Goal: Transaction & Acquisition: Book appointment/travel/reservation

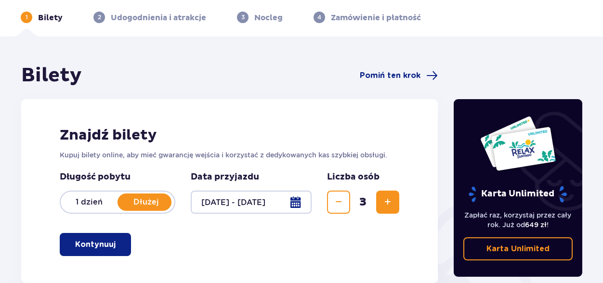
scroll to position [58, 0]
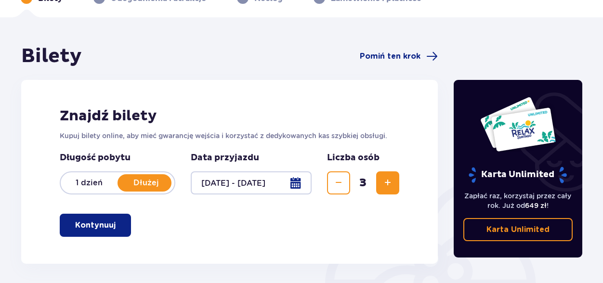
click at [90, 224] on p "Kontynuuj" at bounding box center [95, 225] width 40 height 11
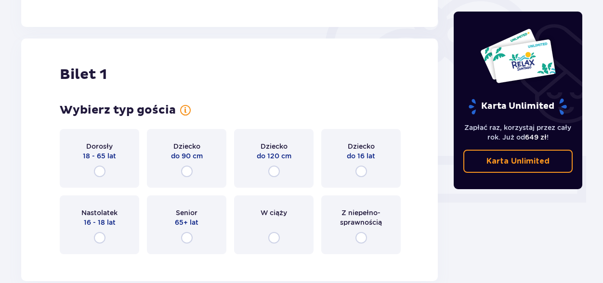
scroll to position [322, 0]
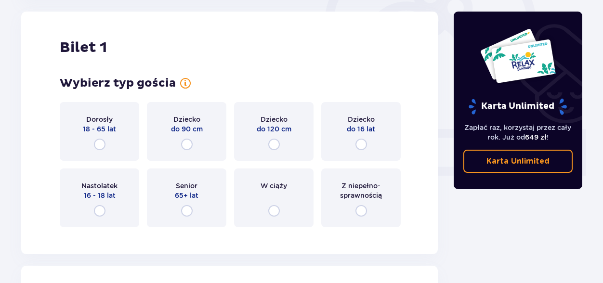
click at [101, 143] on input "radio" at bounding box center [100, 145] width 12 height 12
radio input "true"
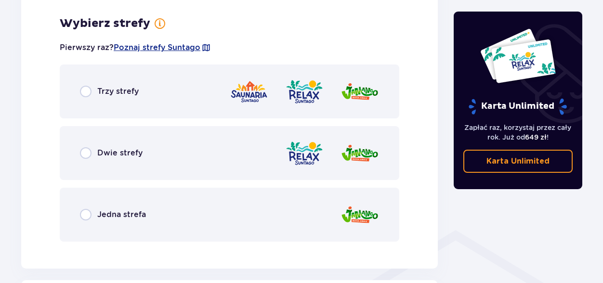
scroll to position [557, 0]
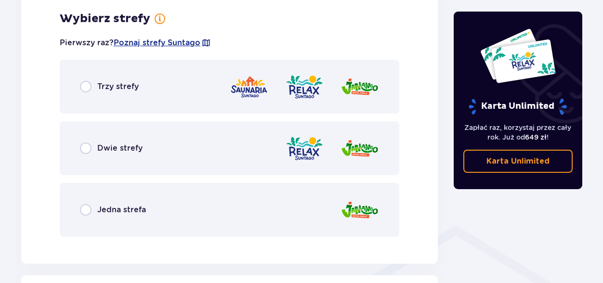
drag, startPoint x: 602, startPoint y: 222, endPoint x: 602, endPoint y: 181, distance: 41.4
click at [602, 181] on div "Bilety Pomiń ten krok Znajdź bilety Kupuj bilety online, aby mieć gwarancję wej…" at bounding box center [301, 197] width 603 height 1359
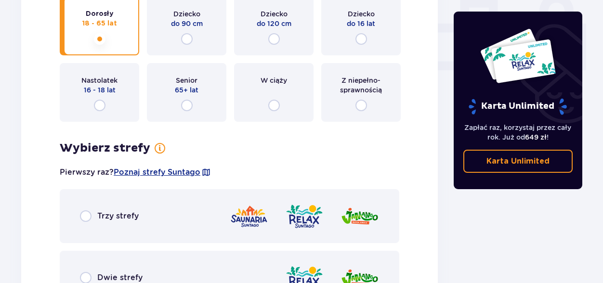
scroll to position [403, 0]
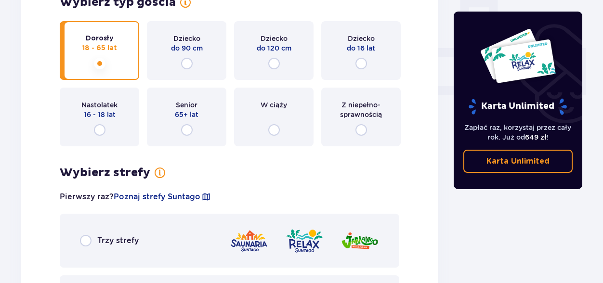
drag, startPoint x: 602, startPoint y: 182, endPoint x: 602, endPoint y: 224, distance: 41.9
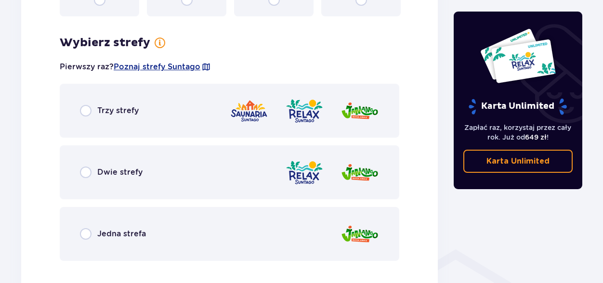
scroll to position [538, 0]
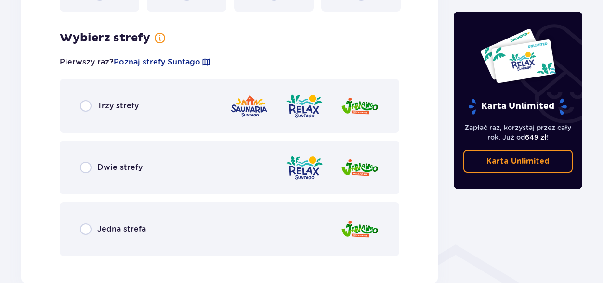
click at [84, 104] on input "radio" at bounding box center [86, 106] width 12 height 12
radio input "true"
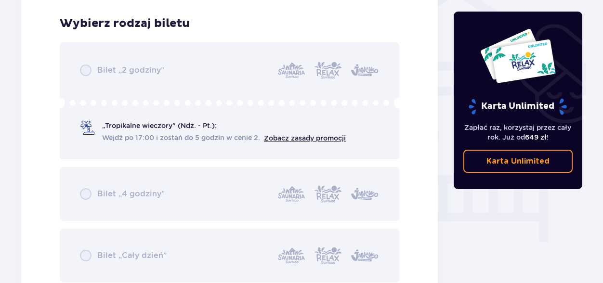
scroll to position [802, 0]
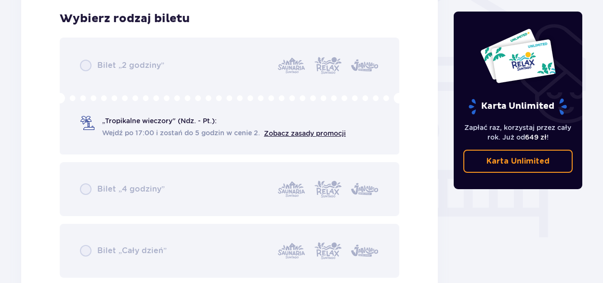
click at [82, 188] on div "Bilet „2 godziny” „Tropikalne wieczory" (Ndz. - Pt.): Wejdź po 17:00 i zostań d…" at bounding box center [230, 158] width 340 height 240
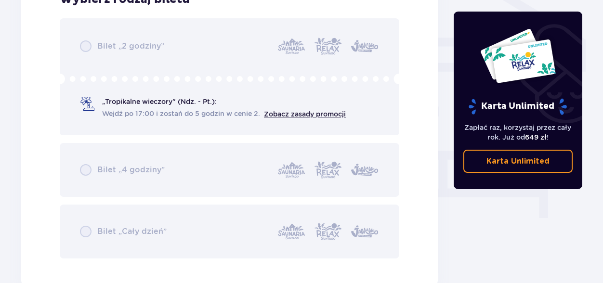
click at [597, 183] on div "Bilety Pomiń ten krok Znajdź bilety Kupuj bilety online, aby mieć gwarancję wej…" at bounding box center [301, 76] width 603 height 1644
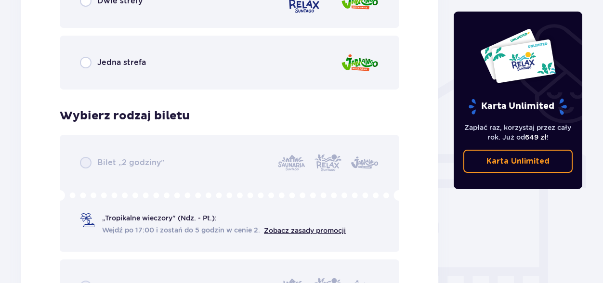
scroll to position [705, 0]
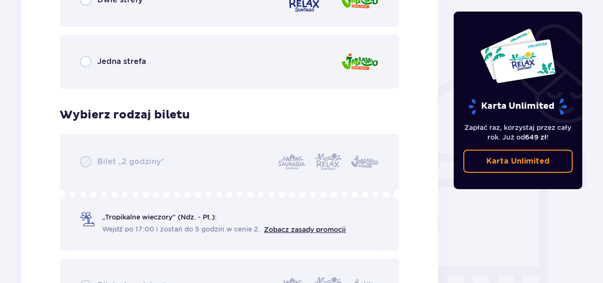
click at [598, 184] on div "Bilety Pomiń ten krok Znajdź bilety Kupuj bilety online, aby mieć gwarancję wej…" at bounding box center [301, 192] width 603 height 1644
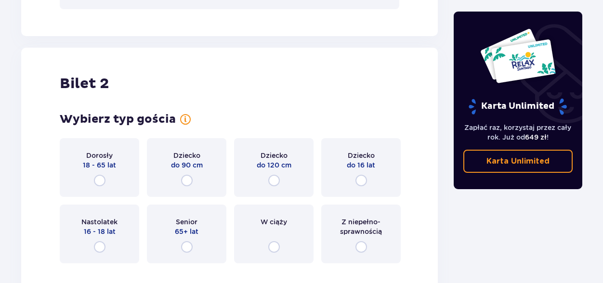
scroll to position [1071, 0]
click at [101, 178] on input "radio" at bounding box center [100, 180] width 12 height 12
radio input "true"
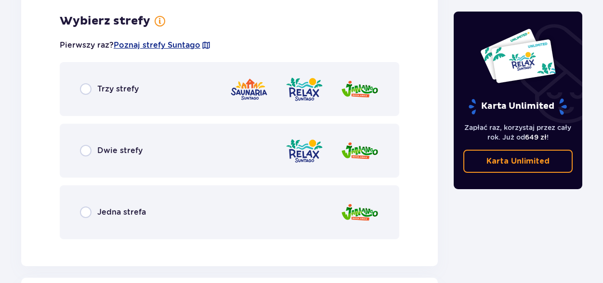
scroll to position [1342, 0]
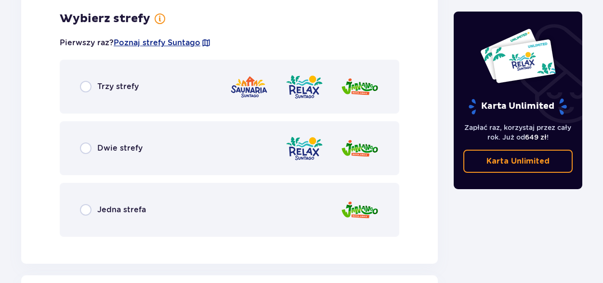
click at [84, 85] on input "radio" at bounding box center [86, 87] width 12 height 12
radio input "true"
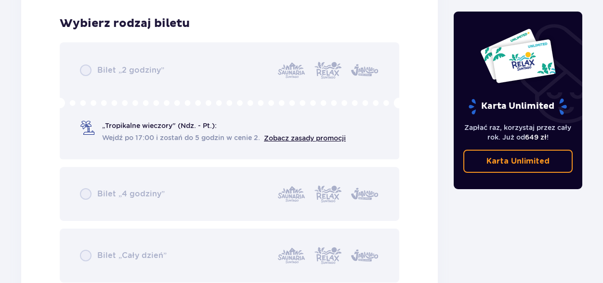
scroll to position [1586, 0]
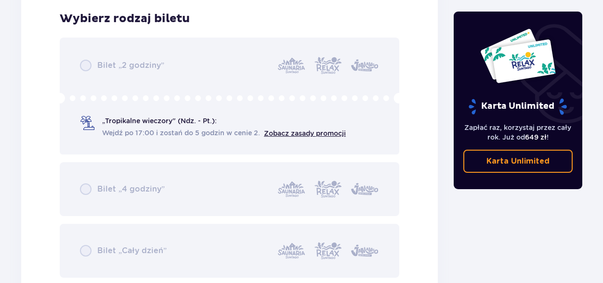
radio input "true"
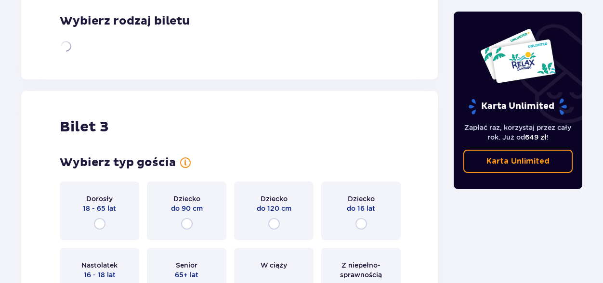
click at [93, 100] on div "Bilet 3 Wybierz typ gościa dla biletu o numerze 3 Dorosły 18 - 65 lat Dziecko d…" at bounding box center [229, 212] width 417 height 243
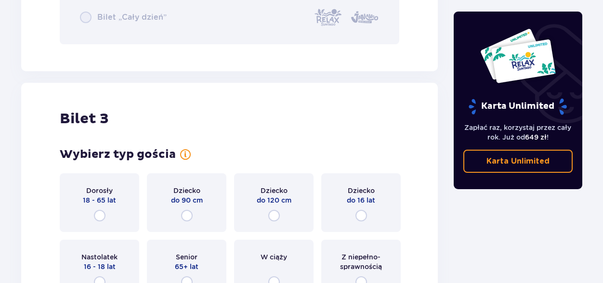
scroll to position [1834, 0]
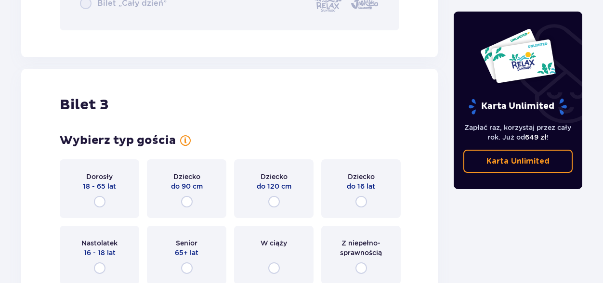
click at [359, 205] on input "radio" at bounding box center [362, 202] width 12 height 12
radio input "true"
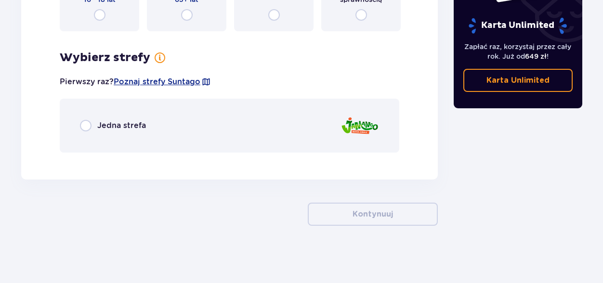
scroll to position [2088, 0]
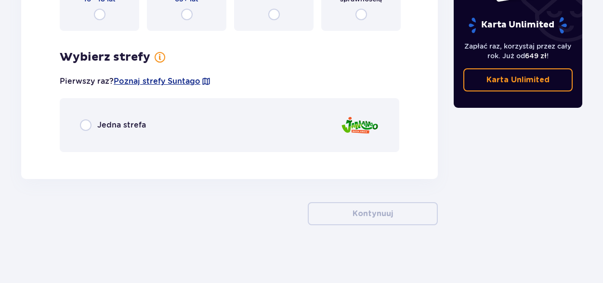
radio input "true"
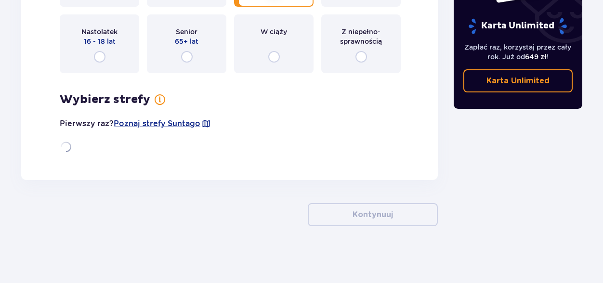
radio input "true"
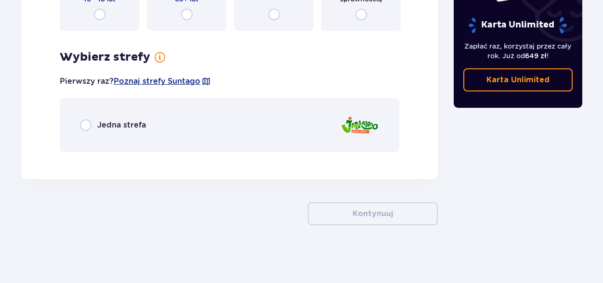
click at [99, 16] on input "radio" at bounding box center [100, 15] width 12 height 12
radio input "true"
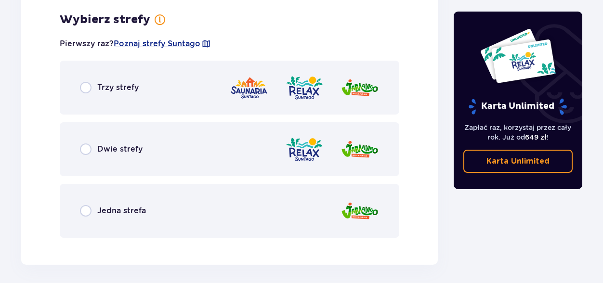
scroll to position [2127, 0]
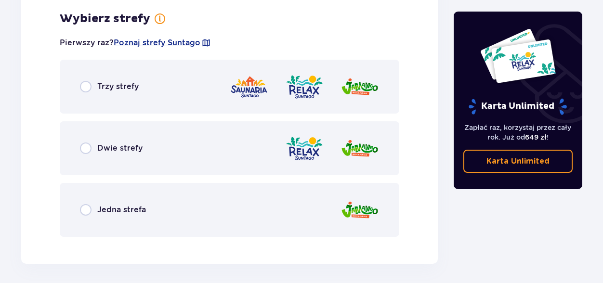
click at [87, 148] on input "radio" at bounding box center [86, 149] width 12 height 12
radio input "true"
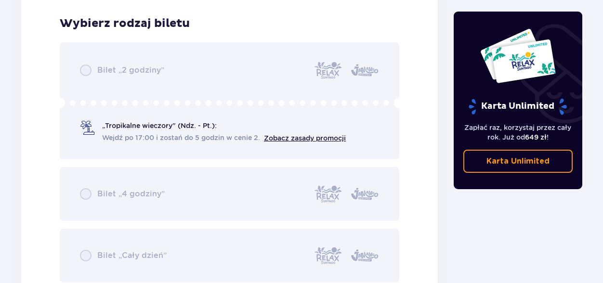
scroll to position [2371, 0]
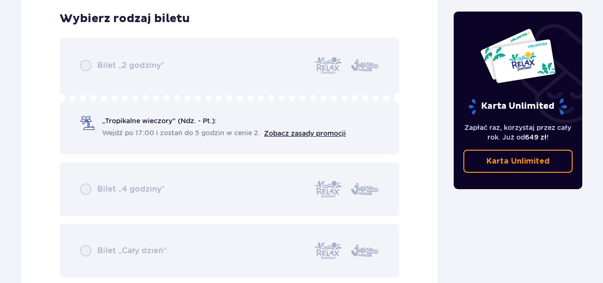
radio input "true"
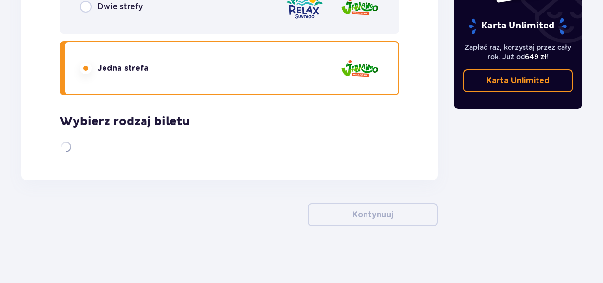
radio input "true"
click at [80, 1] on input "radio" at bounding box center [86, 7] width 12 height 12
radio input "true"
click at [80, 63] on input "radio" at bounding box center [86, 69] width 12 height 12
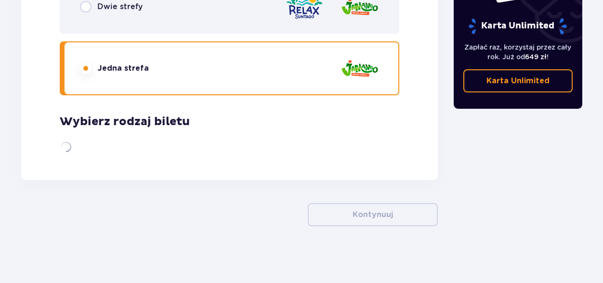
radio input "true"
radio input "false"
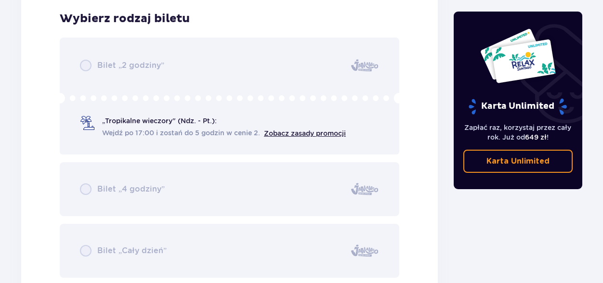
radio input "true"
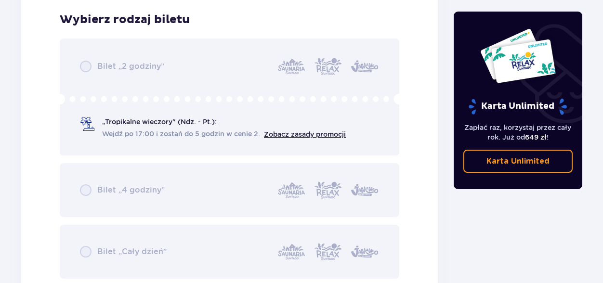
radio input "true"
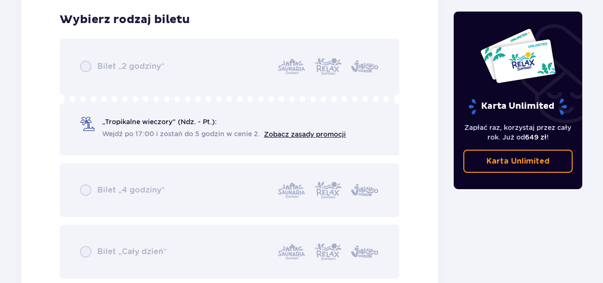
radio input "true"
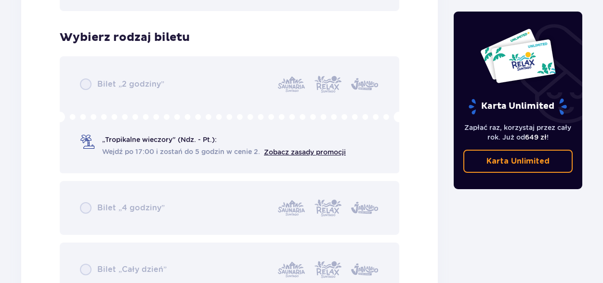
radio input "false"
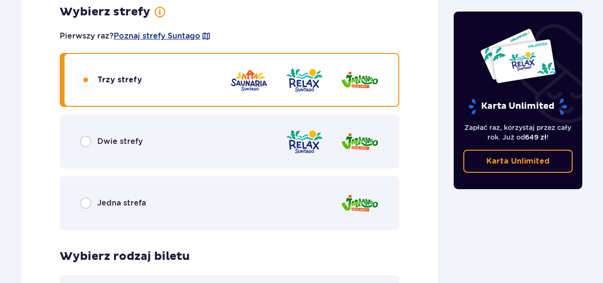
scroll to position [2072, 0]
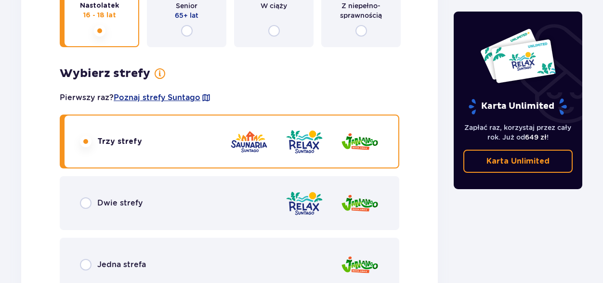
click at [80, 198] on input "radio" at bounding box center [86, 204] width 12 height 12
radio input "true"
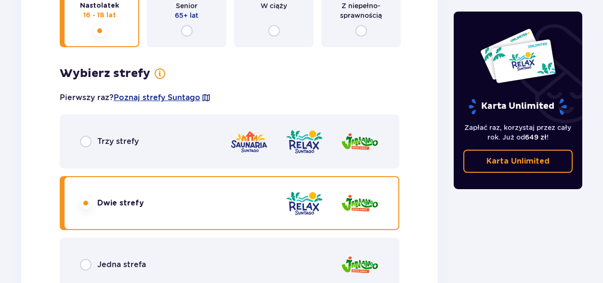
click at [80, 259] on input "radio" at bounding box center [86, 265] width 12 height 12
radio input "true"
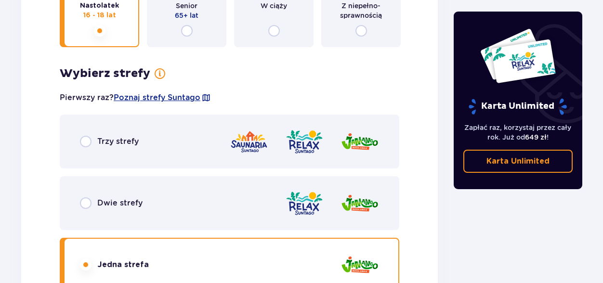
click at [80, 136] on input "radio" at bounding box center [86, 142] width 12 height 12
radio input "true"
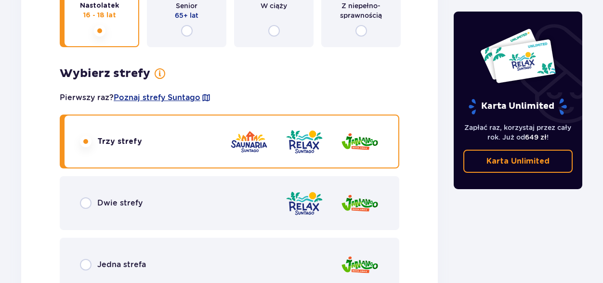
click at [80, 198] on input "radio" at bounding box center [86, 204] width 12 height 12
radio input "true"
click at [80, 259] on input "radio" at bounding box center [86, 265] width 12 height 12
radio input "true"
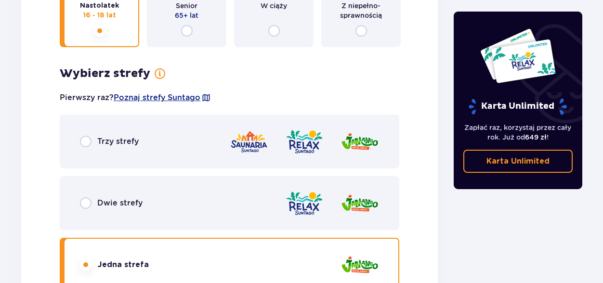
click at [80, 198] on input "radio" at bounding box center [86, 204] width 12 height 12
radio input "true"
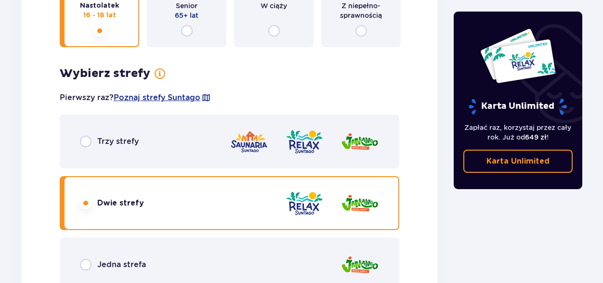
click at [80, 136] on input "radio" at bounding box center [86, 142] width 12 height 12
radio input "true"
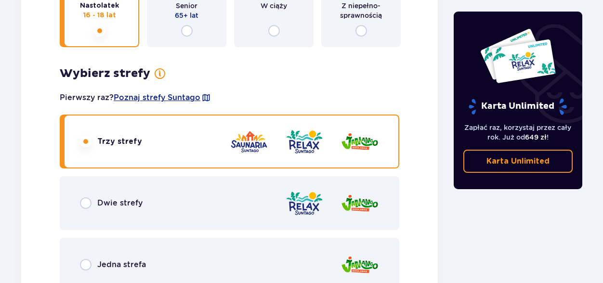
click at [80, 259] on input "radio" at bounding box center [86, 265] width 12 height 12
radio input "true"
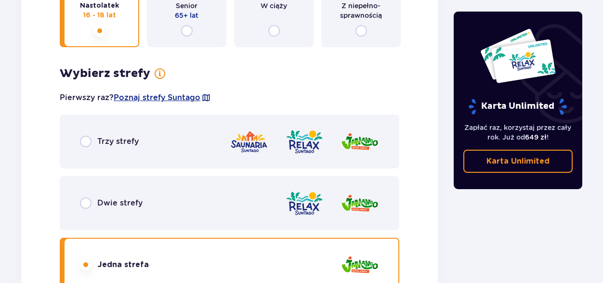
click at [80, 198] on input "radio" at bounding box center [86, 204] width 12 height 12
radio input "true"
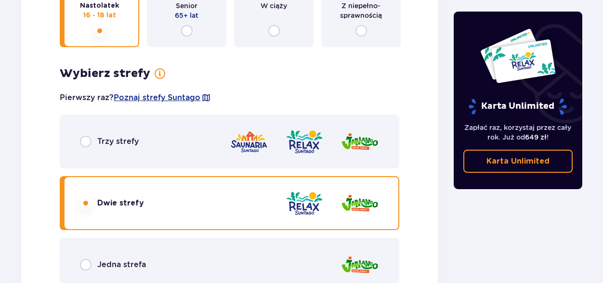
click at [80, 136] on input "radio" at bounding box center [86, 142] width 12 height 12
radio input "true"
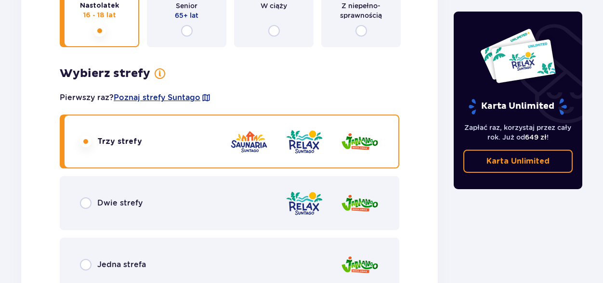
click at [80, 259] on input "radio" at bounding box center [86, 265] width 12 height 12
radio input "true"
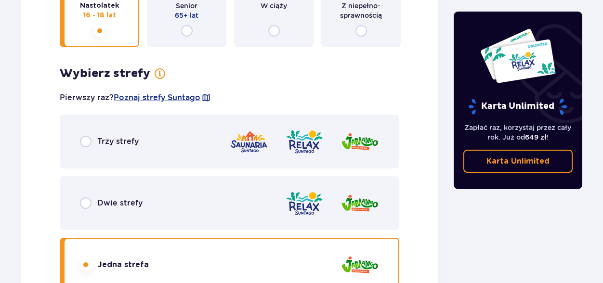
click at [88, 265] on input "radio" at bounding box center [86, 265] width 12 height 12
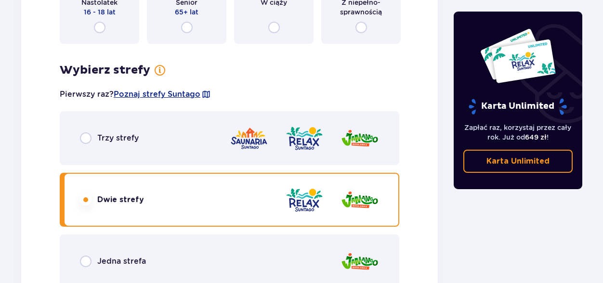
scroll to position [1291, 0]
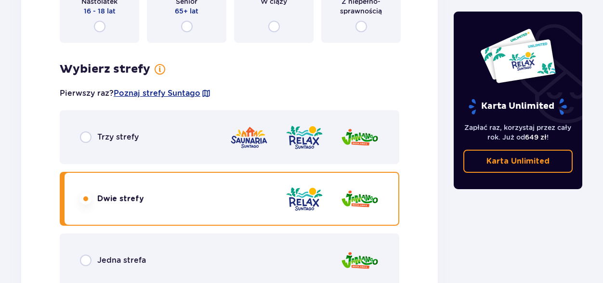
click at [86, 134] on input "radio" at bounding box center [86, 138] width 12 height 12
radio input "true"
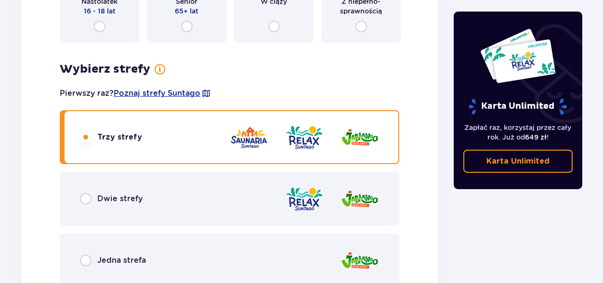
click at [436, 144] on div "Bilet 2 Wybierz typ gościa dla biletu o numerze 2 Dorosły 18 - 65 lat Dziecko d…" at bounding box center [229, 213] width 417 height 773
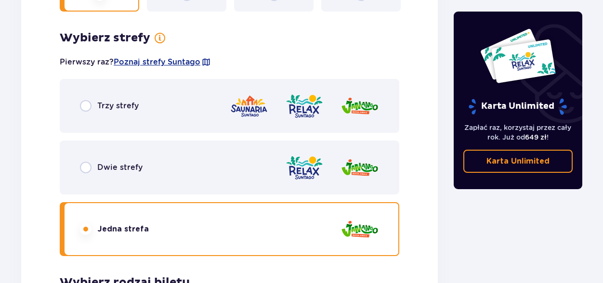
scroll to position [2120, 0]
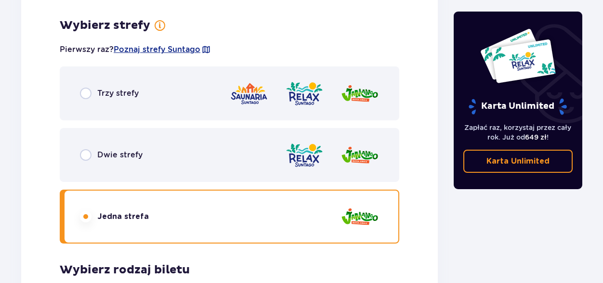
click at [84, 153] on input "radio" at bounding box center [86, 155] width 12 height 12
radio input "true"
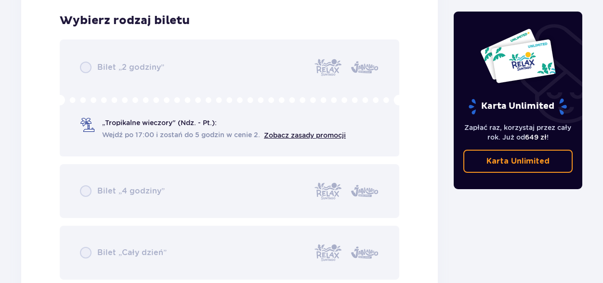
scroll to position [2371, 0]
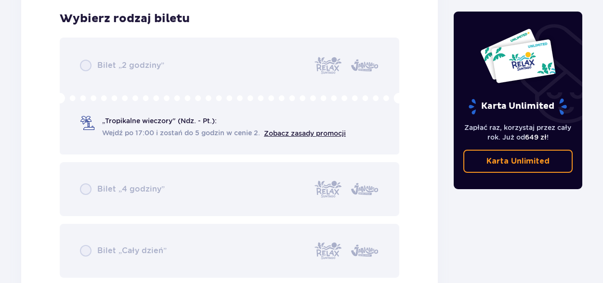
click at [88, 250] on div "Bilet „2 godziny” „Tropikalne wieczory" (Ndz. - Pt.): Wejdź po 17:00 i zostań d…" at bounding box center [230, 158] width 340 height 240
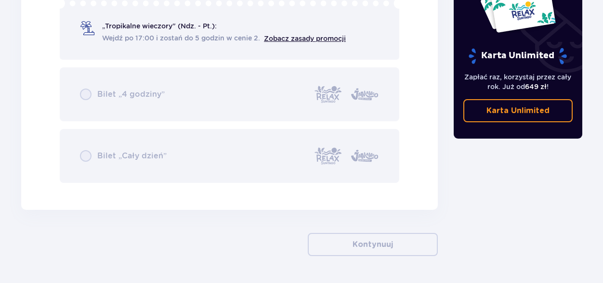
scroll to position [2468, 0]
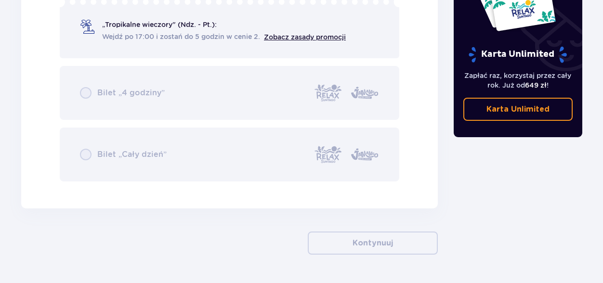
drag, startPoint x: 598, startPoint y: 223, endPoint x: 602, endPoint y: -34, distance: 256.8
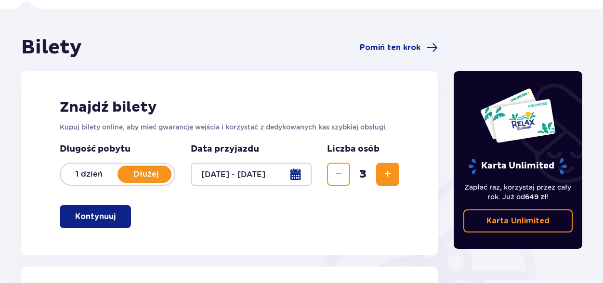
scroll to position [96, 0]
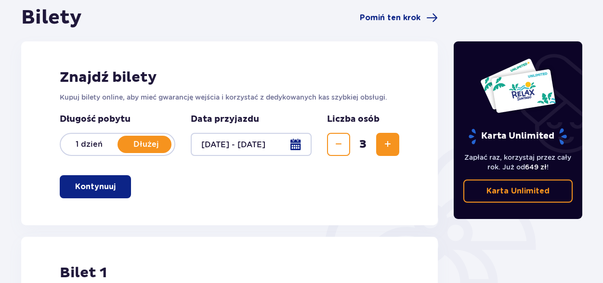
click at [99, 186] on p "Kontynuuj" at bounding box center [95, 187] width 40 height 11
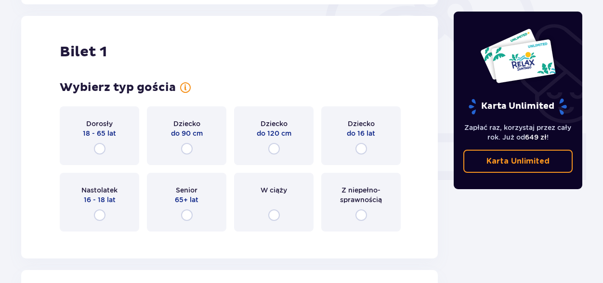
scroll to position [322, 0]
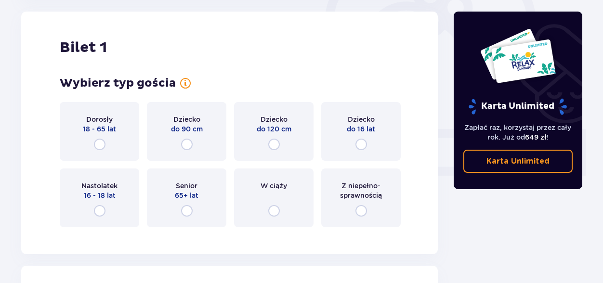
click at [98, 143] on input "radio" at bounding box center [100, 145] width 12 height 12
radio input "true"
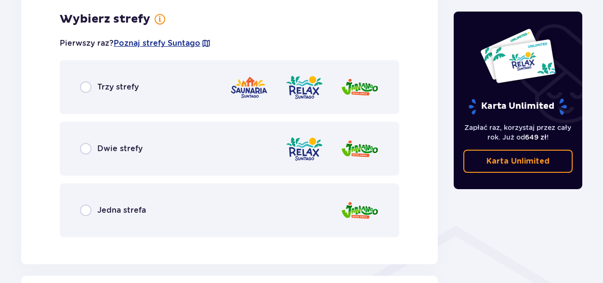
scroll to position [557, 0]
click at [88, 87] on input "radio" at bounding box center [86, 87] width 12 height 12
radio input "true"
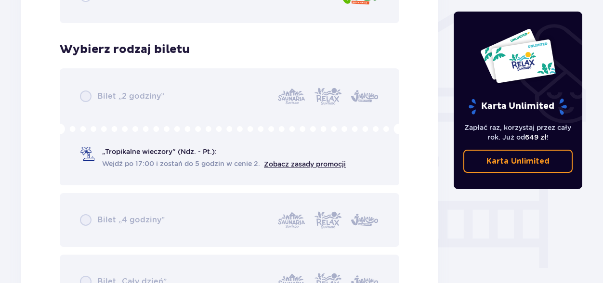
scroll to position [802, 0]
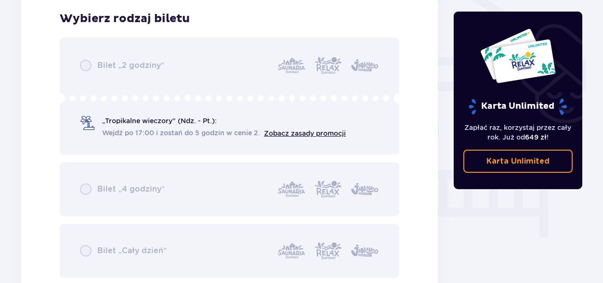
click at [132, 115] on div "Bilet „2 godziny” „Tropikalne wieczory" (Ndz. - Pt.): Wejdź po 17:00 i zostań d…" at bounding box center [230, 158] width 340 height 240
drag, startPoint x: 185, startPoint y: 128, endPoint x: 70, endPoint y: 99, distance: 118.6
click at [70, 99] on div "Bilet „2 godziny” „Tropikalne wieczory" (Ndz. - Pt.): Wejdź po 17:00 i zostań d…" at bounding box center [230, 158] width 340 height 240
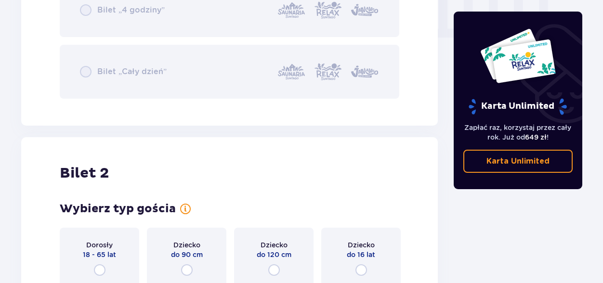
scroll to position [1014, 0]
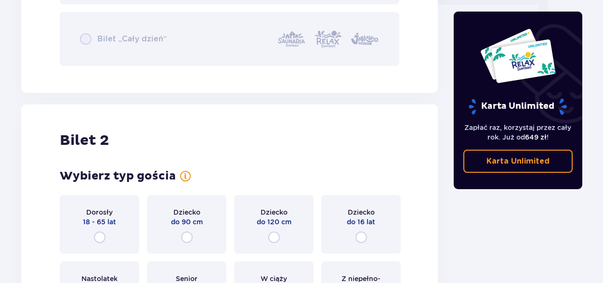
click at [100, 236] on input "radio" at bounding box center [100, 238] width 12 height 12
radio input "true"
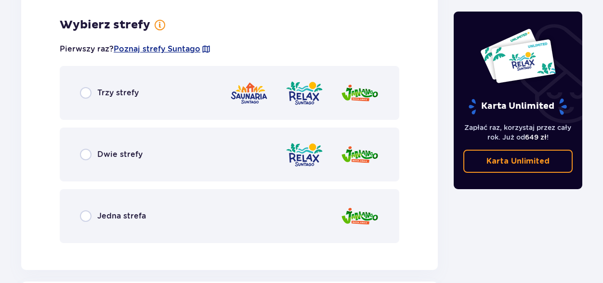
scroll to position [1342, 0]
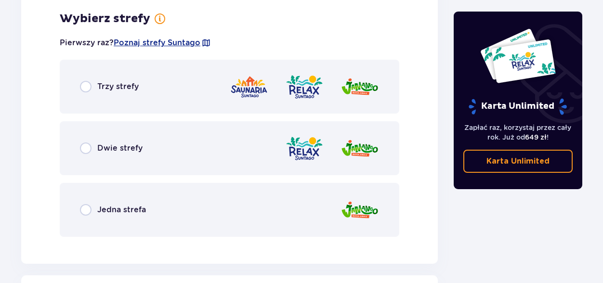
click at [85, 86] on input "radio" at bounding box center [86, 87] width 12 height 12
radio input "true"
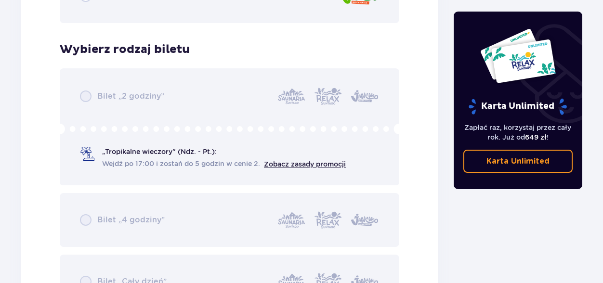
scroll to position [1586, 0]
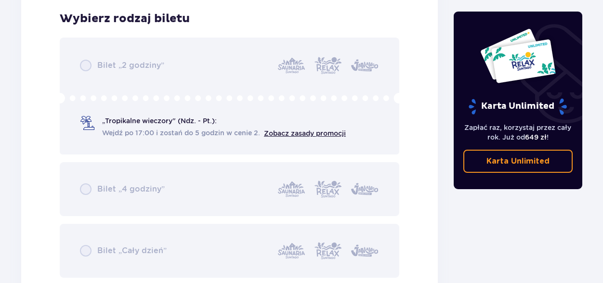
radio input "true"
click at [84, 62] on div "Bilet „2 godziny” „Tropikalne wieczory" (Ndz. - Pt.): Wejdź po 17:00 i zostań d…" at bounding box center [230, 158] width 340 height 240
click at [81, 182] on div "Bilet „2 godziny” „Tropikalne wieczory" (Ndz. - Pt.): Wejdź po 17:00 i zostań d…" at bounding box center [230, 158] width 340 height 240
click at [86, 238] on div "Bilet „2 godziny” „Tropikalne wieczory" (Ndz. - Pt.): Wejdź po 17:00 i zostań d…" at bounding box center [230, 158] width 340 height 240
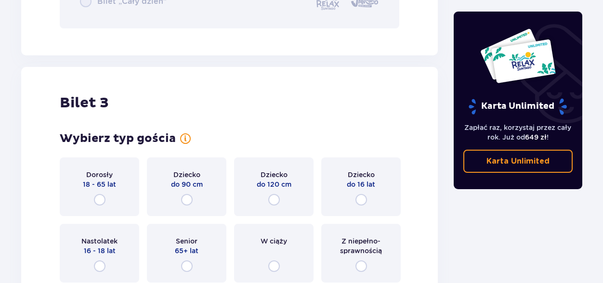
scroll to position [1837, 0]
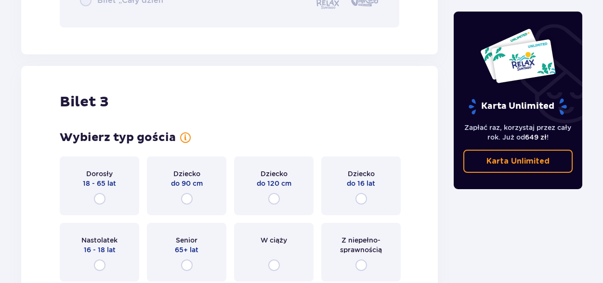
click at [96, 267] on input "radio" at bounding box center [100, 266] width 12 height 12
radio input "true"
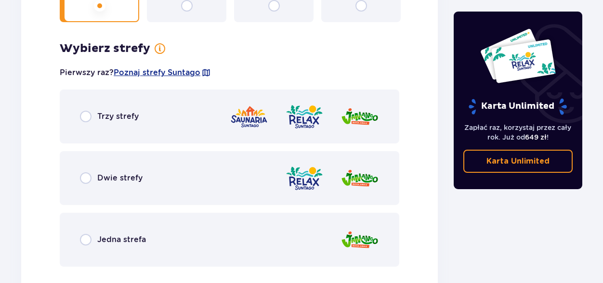
scroll to position [2127, 0]
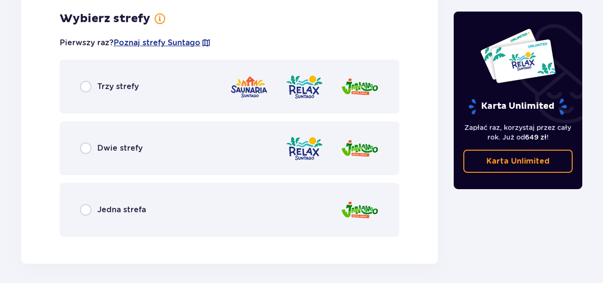
click at [88, 151] on input "radio" at bounding box center [86, 149] width 12 height 12
radio input "true"
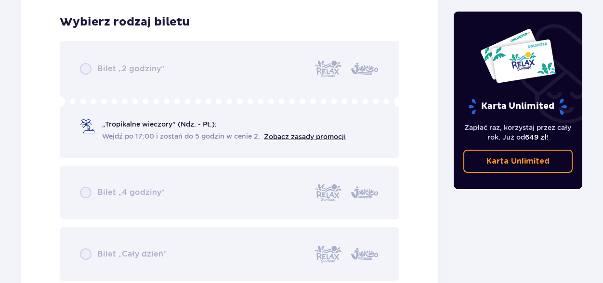
scroll to position [2371, 0]
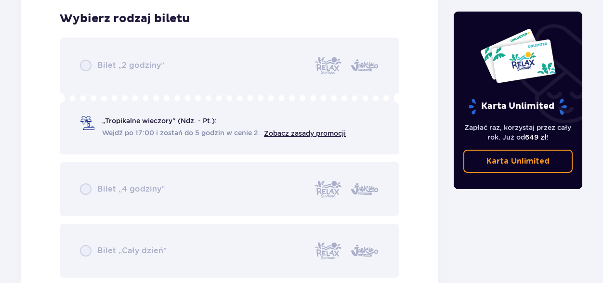
radio input "true"
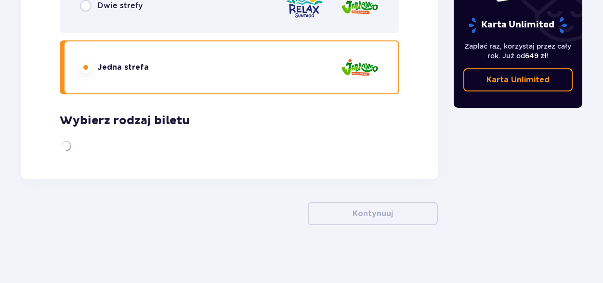
scroll to position [2198, 0]
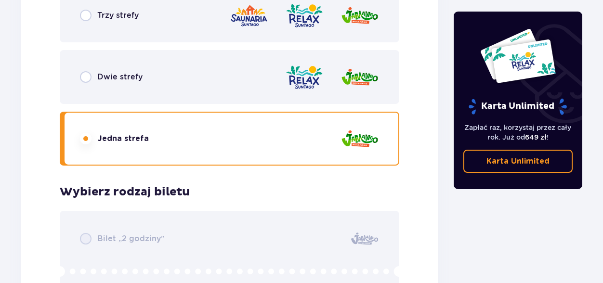
click at [80, 10] on input "radio" at bounding box center [86, 16] width 12 height 12
radio input "true"
click at [80, 71] on input "radio" at bounding box center [86, 77] width 12 height 12
radio input "true"
click at [80, 133] on input "radio" at bounding box center [86, 139] width 12 height 12
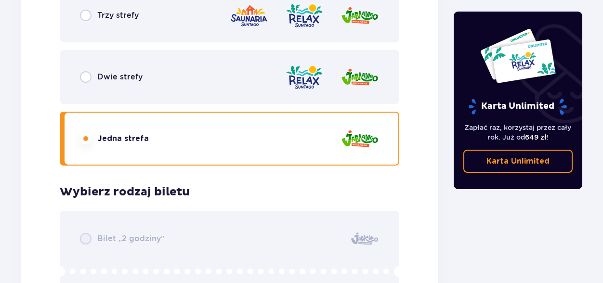
radio input "true"
click at [80, 10] on input "radio" at bounding box center [86, 16] width 12 height 12
radio input "true"
click at [80, 71] on input "radio" at bounding box center [86, 77] width 12 height 12
radio input "true"
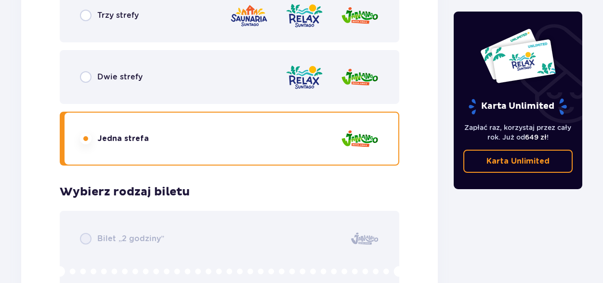
click at [80, 133] on input "radio" at bounding box center [86, 139] width 12 height 12
radio input "true"
click at [80, 10] on input "radio" at bounding box center [86, 16] width 12 height 12
radio input "true"
click at [80, 71] on input "radio" at bounding box center [86, 77] width 12 height 12
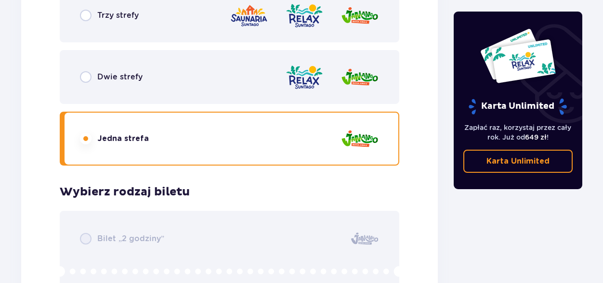
radio input "true"
click at [80, 133] on input "radio" at bounding box center [86, 139] width 12 height 12
radio input "true"
click at [80, 10] on input "radio" at bounding box center [86, 16] width 12 height 12
radio input "true"
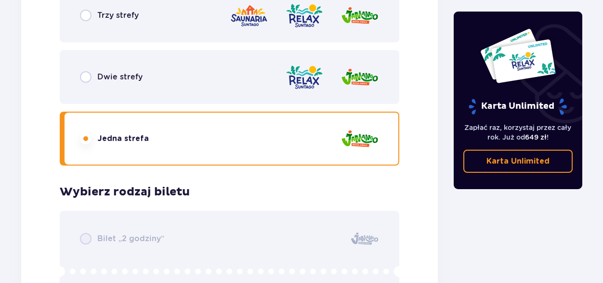
radio input "false"
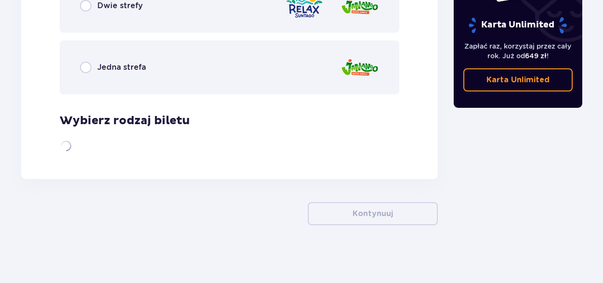
click at [80, 62] on input "radio" at bounding box center [86, 68] width 12 height 12
radio input "true"
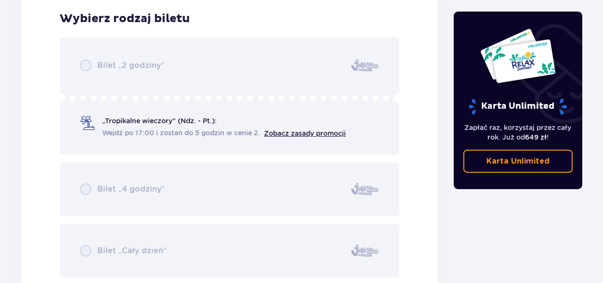
radio input "true"
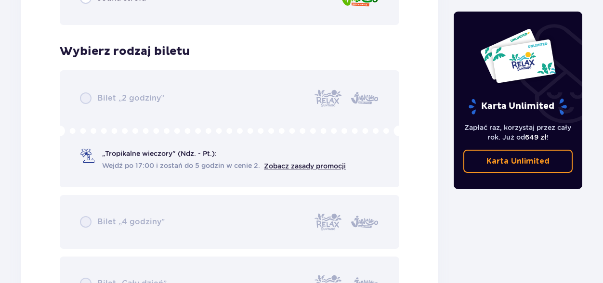
radio input "true"
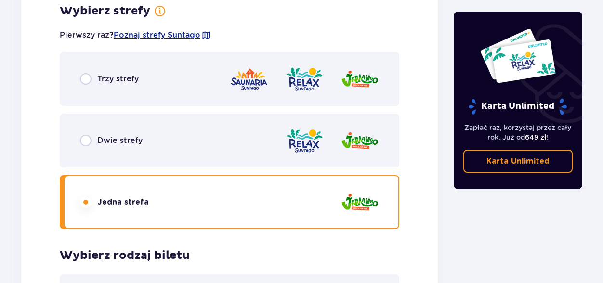
scroll to position [2133, 0]
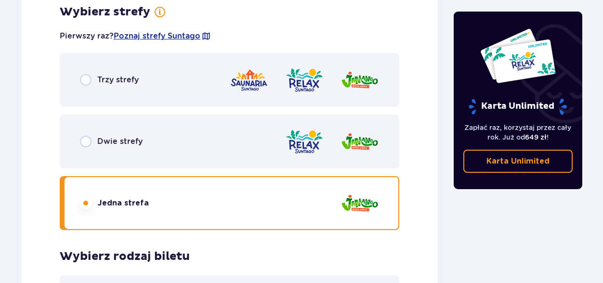
click at [80, 74] on input "radio" at bounding box center [86, 80] width 12 height 12
radio input "true"
click at [80, 136] on input "radio" at bounding box center [86, 142] width 12 height 12
radio input "true"
click at [80, 198] on input "radio" at bounding box center [86, 204] width 12 height 12
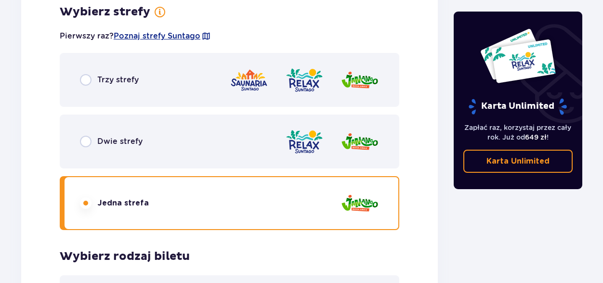
radio input "true"
click at [80, 74] on input "radio" at bounding box center [86, 80] width 12 height 12
radio input "true"
click at [80, 136] on input "radio" at bounding box center [86, 142] width 12 height 12
radio input "true"
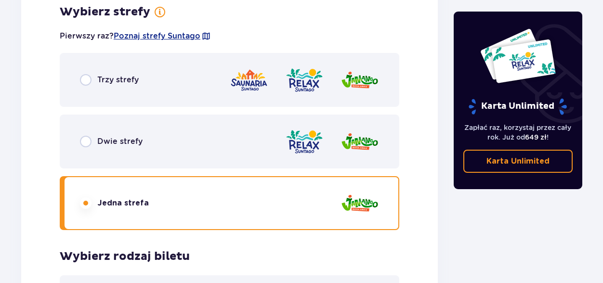
click at [80, 198] on input "radio" at bounding box center [86, 204] width 12 height 12
radio input "true"
click at [80, 74] on input "radio" at bounding box center [86, 80] width 12 height 12
radio input "true"
click at [80, 136] on input "radio" at bounding box center [86, 142] width 12 height 12
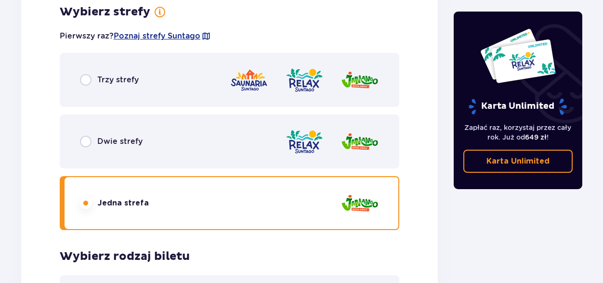
radio input "true"
click at [80, 198] on input "radio" at bounding box center [86, 204] width 12 height 12
radio input "true"
click at [80, 74] on input "radio" at bounding box center [86, 80] width 12 height 12
radio input "true"
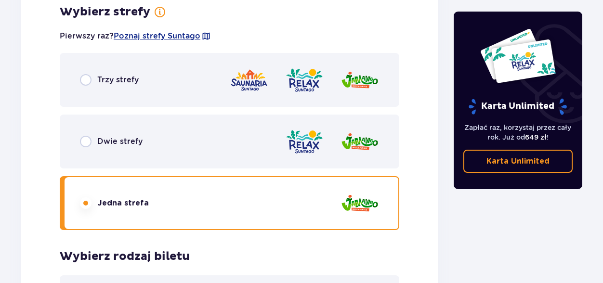
click at [80, 136] on input "radio" at bounding box center [86, 142] width 12 height 12
radio input "true"
click at [80, 198] on input "radio" at bounding box center [86, 204] width 12 height 12
radio input "true"
click at [80, 74] on input "radio" at bounding box center [86, 80] width 12 height 12
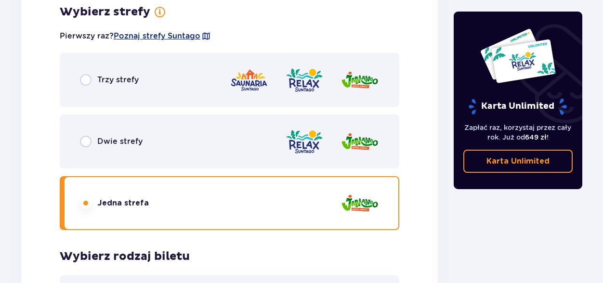
radio input "true"
click at [80, 136] on input "radio" at bounding box center [86, 142] width 12 height 12
radio input "true"
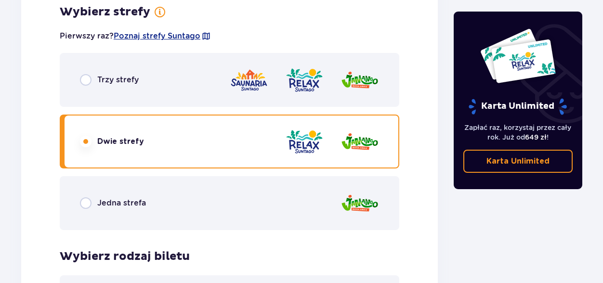
radio input "false"
drag, startPoint x: 599, startPoint y: 149, endPoint x: 597, endPoint y: 12, distance: 137.3
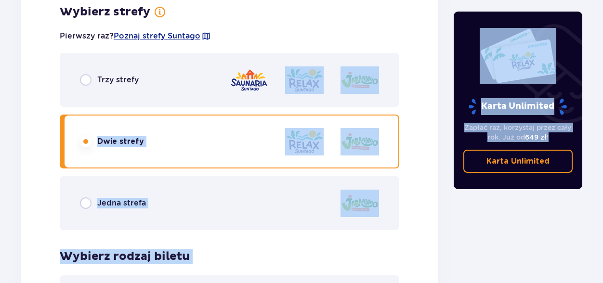
drag, startPoint x: 597, startPoint y: 12, endPoint x: 415, endPoint y: 91, distance: 198.7
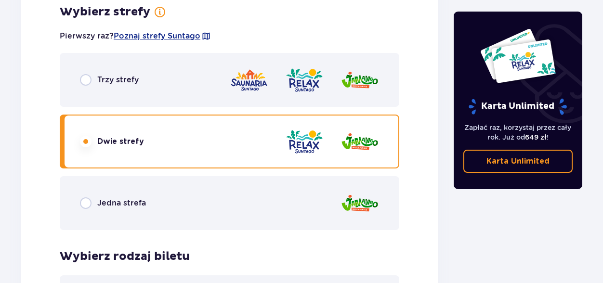
drag, startPoint x: 415, startPoint y: 91, endPoint x: 415, endPoint y: 12, distance: 79.0
click at [415, 12] on div "Bilet 3 Wybierz typ gościa dla biletu o numerze 3 Dorosły 18 - 65 lat Dziecko d…" at bounding box center [229, 156] width 417 height 773
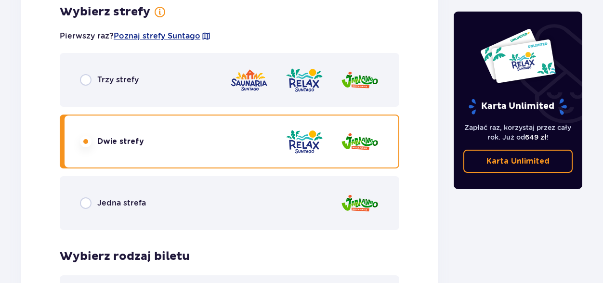
click at [415, 12] on div "Bilet 3 Wybierz typ gościa dla biletu o numerze 3 Dorosły 18 - 65 lat Dziecko d…" at bounding box center [229, 156] width 417 height 773
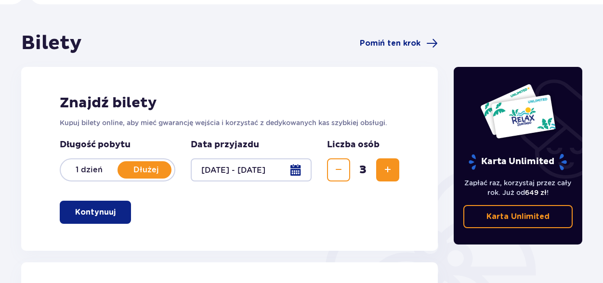
scroll to position [0, 0]
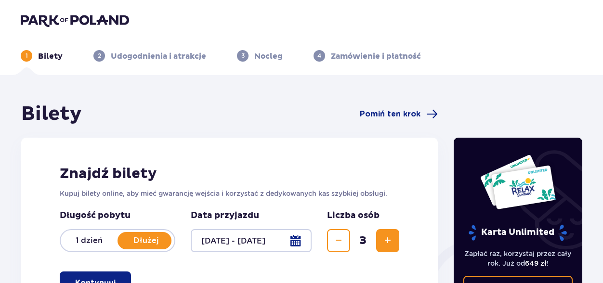
click at [297, 244] on div at bounding box center [251, 240] width 121 height 23
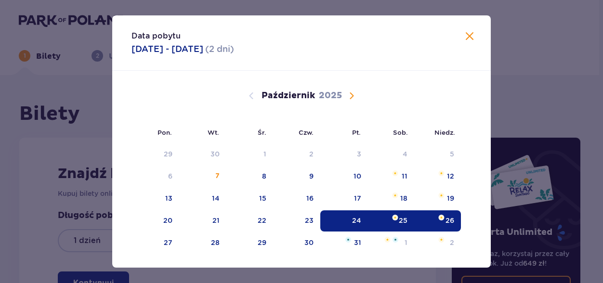
click at [293, 240] on div "Pon. Wt. Śr. Czw. Pt. Sob. Niedz. Wrzesień 2025 1 2 3 4 5 6 7 8 9 10 11 12 13 1…" at bounding box center [301, 170] width 379 height 199
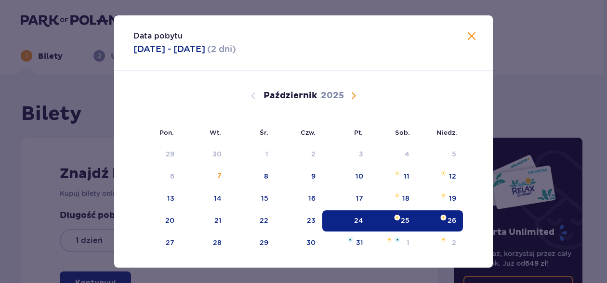
click at [389, 213] on div "25" at bounding box center [393, 221] width 47 height 21
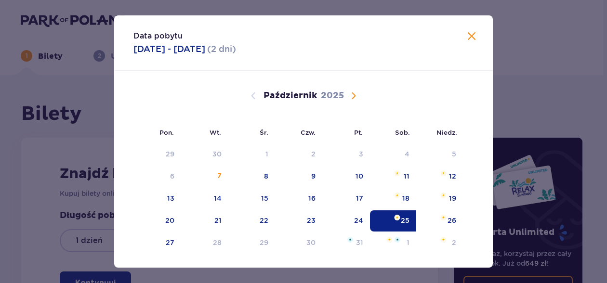
click at [397, 216] on img "Data zaznaczona. sobota, 25 października 2025" at bounding box center [397, 218] width 6 height 6
click at [443, 221] on div "Pon. Wt. Śr. Czw. Pt. Sob. Niedz. Wrzesień 2025 1 2 3 4 5 6 7 8 9 10 11 12 13 1…" at bounding box center [303, 170] width 379 height 199
type input "25.10.25"
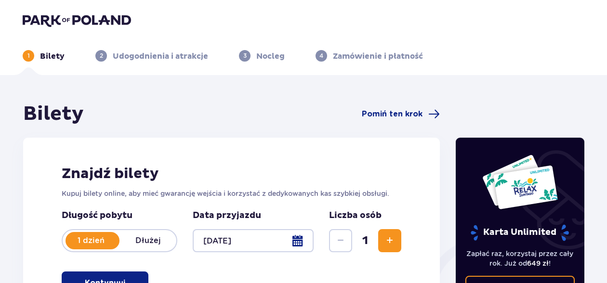
click at [456, 218] on div "Karta Unlimited Zapłać raz, korzystaj przez cały rok. Już od 649 zł ! Karta Unl…" at bounding box center [520, 227] width 129 height 178
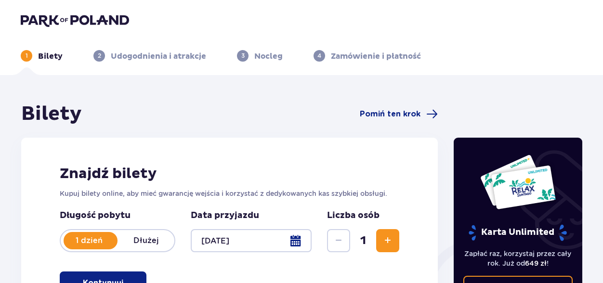
click at [111, 272] on button "Kontynuuj" at bounding box center [103, 283] width 87 height 23
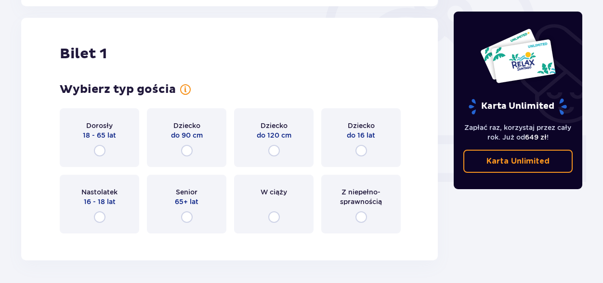
scroll to position [322, 0]
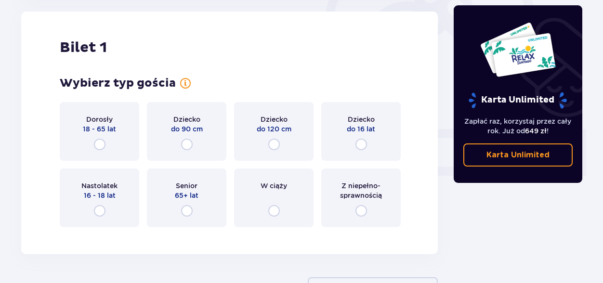
click at [100, 143] on input "radio" at bounding box center [100, 145] width 12 height 12
radio input "true"
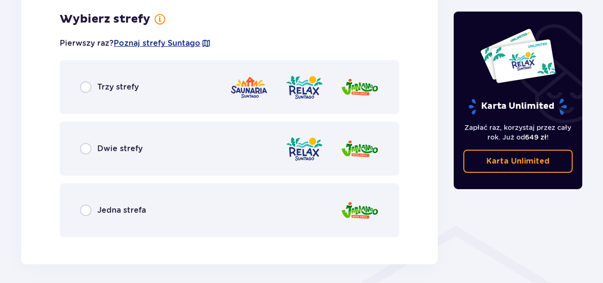
scroll to position [557, 0]
click at [86, 84] on input "radio" at bounding box center [86, 87] width 12 height 12
radio input "true"
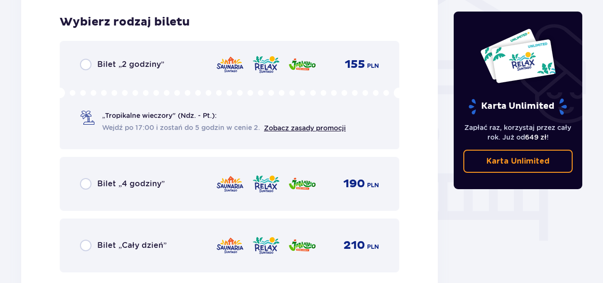
scroll to position [802, 0]
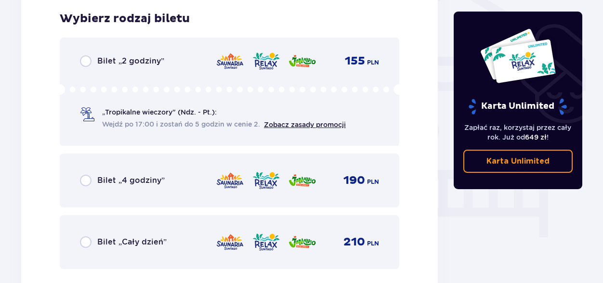
drag, startPoint x: 602, startPoint y: 123, endPoint x: 601, endPoint y: 91, distance: 31.8
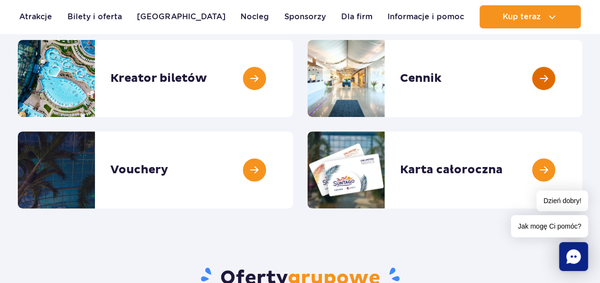
click at [582, 80] on link at bounding box center [582, 78] width 0 height 77
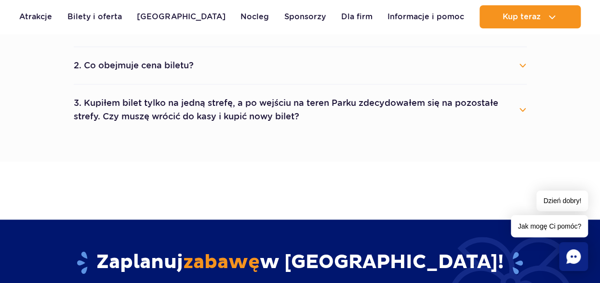
scroll to position [573, 0]
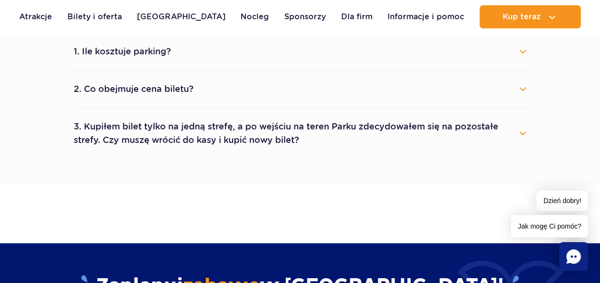
click at [520, 128] on button "3. Kupiłem bilet tylko na jedną strefę, a po wejściu na teren Parku zdecydowałe…" at bounding box center [300, 133] width 453 height 35
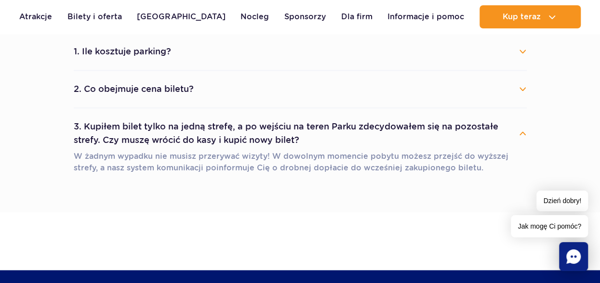
drag, startPoint x: 520, startPoint y: 128, endPoint x: 520, endPoint y: 91, distance: 37.6
click at [520, 91] on ul "1. Ile kosztuje parking? Parking kosztuje 25 zł za każdy rozpoczęty dzień kalen…" at bounding box center [300, 109] width 453 height 152
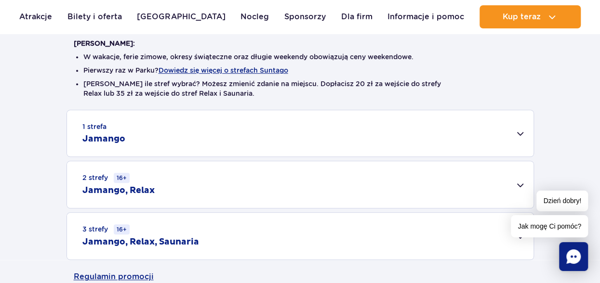
scroll to position [254, 0]
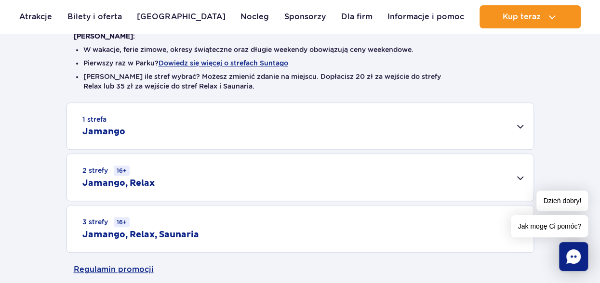
click at [504, 174] on div "2 strefy 16+ Jamango, Relax" at bounding box center [300, 177] width 466 height 47
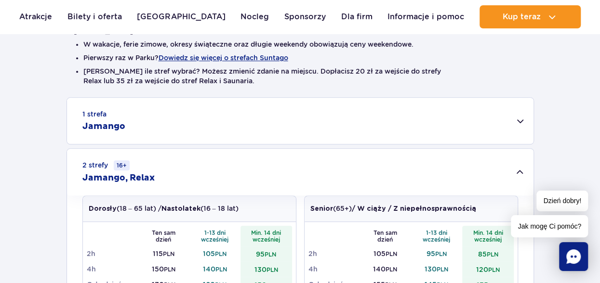
scroll to position [251, 0]
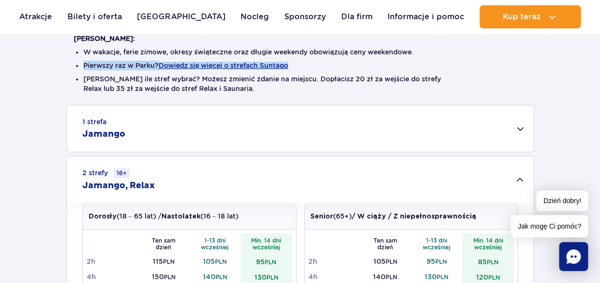
drag, startPoint x: 598, startPoint y: 50, endPoint x: 600, endPoint y: 62, distance: 12.7
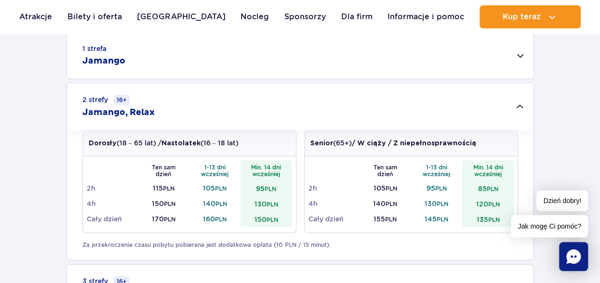
scroll to position [0, 0]
